Goal: Entertainment & Leisure: Consume media (video, audio)

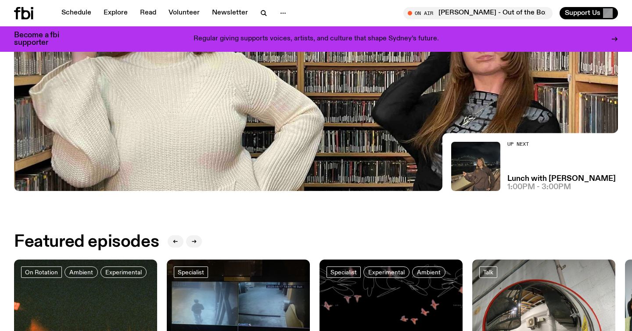
scroll to position [118, 0]
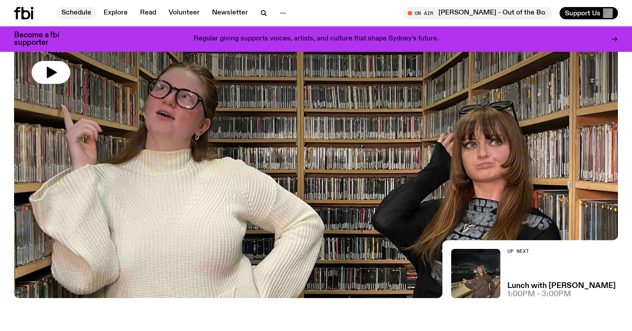
click at [72, 13] on link "Schedule" at bounding box center [76, 13] width 40 height 12
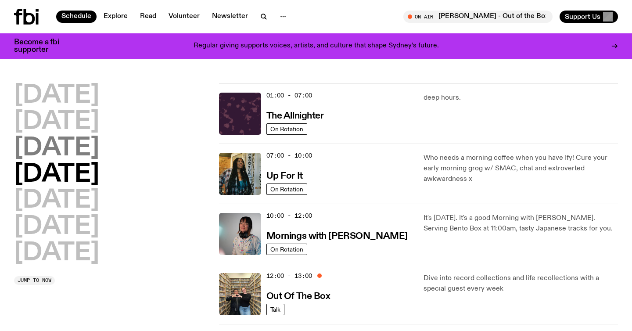
click at [76, 149] on h2 "[DATE]" at bounding box center [56, 148] width 85 height 25
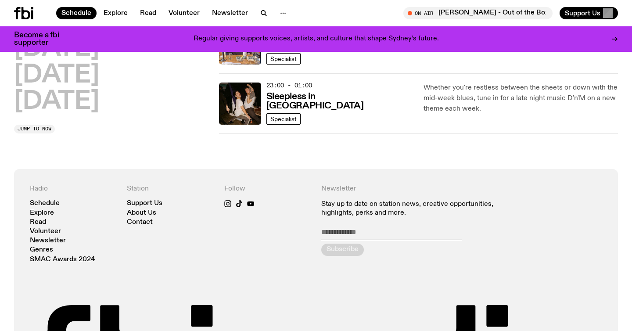
scroll to position [511, 0]
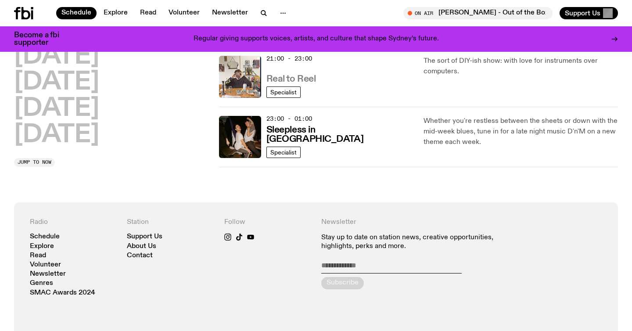
click at [289, 75] on h3 "Real to Reel" at bounding box center [292, 79] width 50 height 9
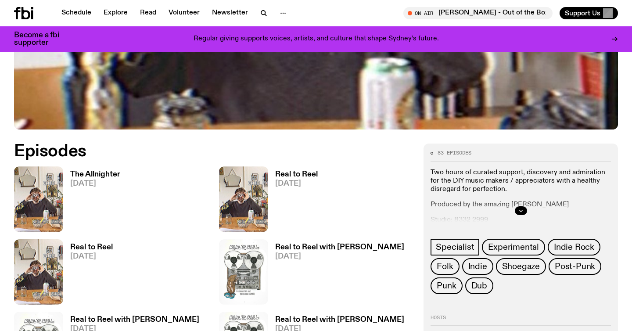
scroll to position [336, 0]
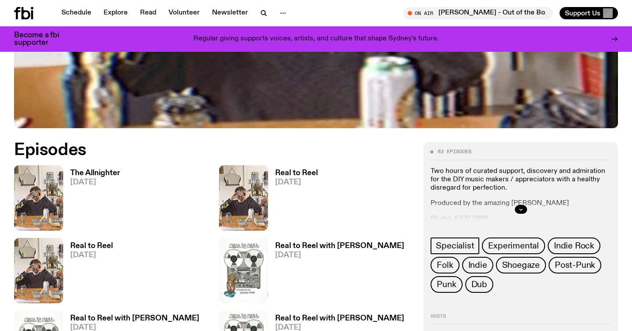
click at [113, 173] on h3 "The Allnighter" at bounding box center [95, 173] width 50 height 7
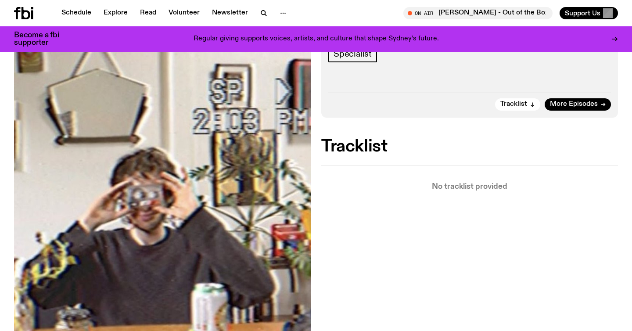
scroll to position [148, 0]
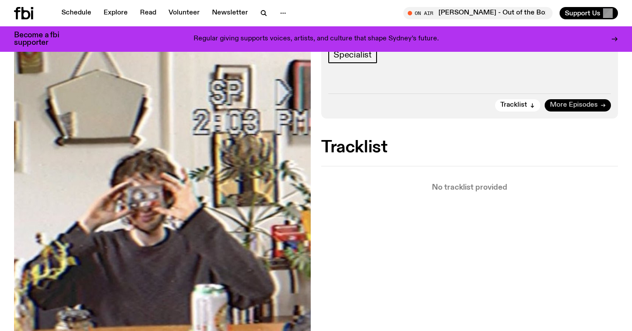
click at [566, 104] on span "More Episodes" at bounding box center [574, 105] width 48 height 7
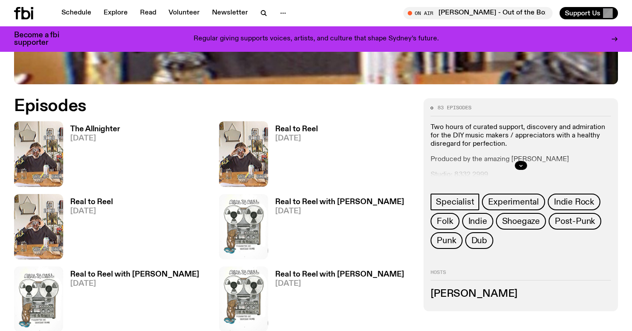
scroll to position [384, 0]
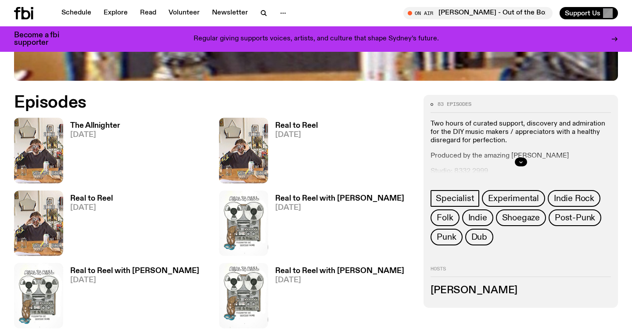
click at [85, 127] on h3 "The Allnighter" at bounding box center [95, 125] width 50 height 7
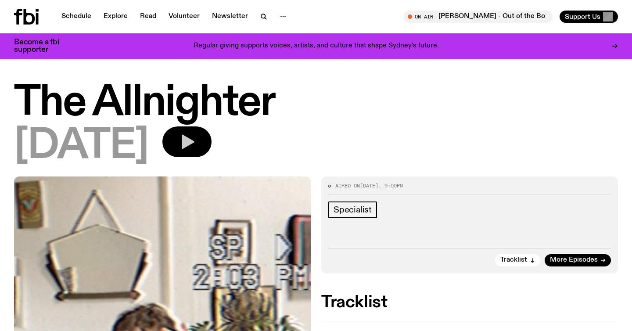
click at [212, 152] on button "button" at bounding box center [186, 141] width 49 height 31
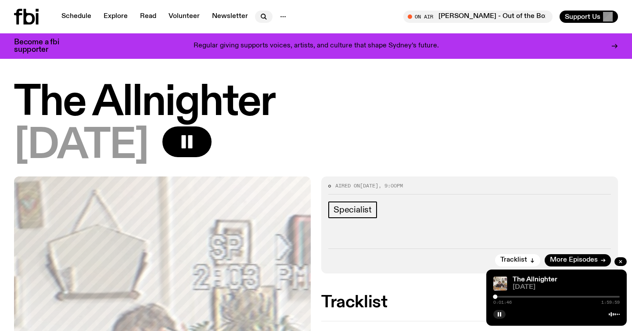
click at [260, 15] on icon "button" at bounding box center [264, 16] width 11 height 11
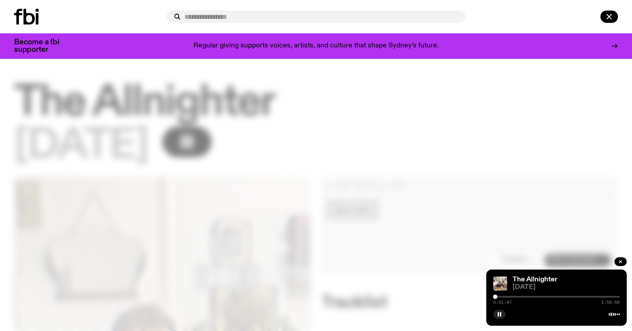
type input "*"
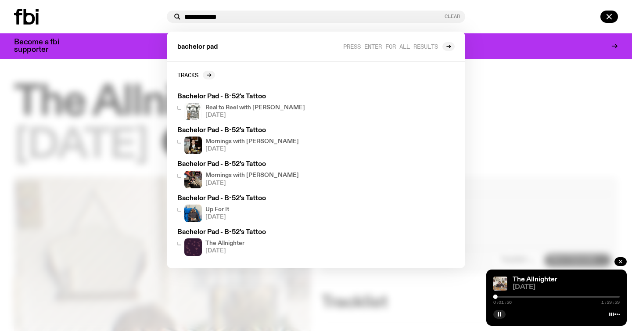
type input "**********"
click at [454, 15] on button "Clear" at bounding box center [452, 16] width 15 height 5
